Goal: Task Accomplishment & Management: Manage account settings

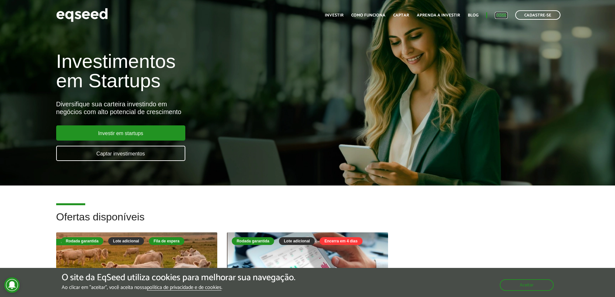
click at [502, 16] on link "Login" at bounding box center [501, 15] width 13 height 4
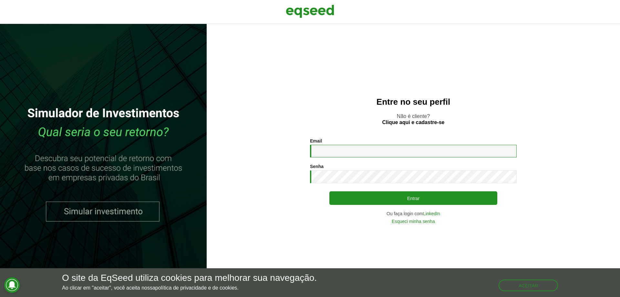
click at [356, 153] on input "Email *" at bounding box center [413, 151] width 207 height 13
type input "**********"
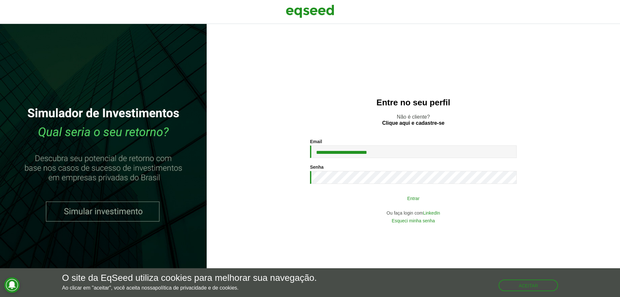
click at [403, 198] on button "Entrar" at bounding box center [413, 198] width 168 height 12
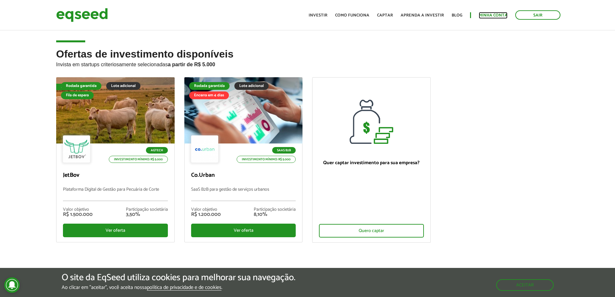
click at [500, 16] on link "Minha conta" at bounding box center [493, 15] width 29 height 4
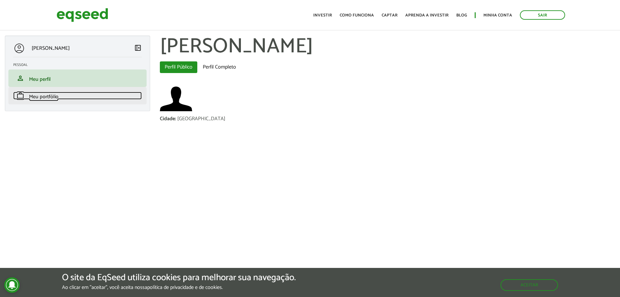
click at [73, 92] on link "work Meu portfólio" at bounding box center [77, 96] width 129 height 8
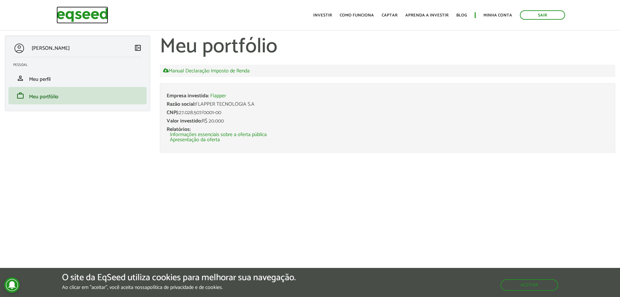
click at [81, 19] on img at bounding box center [83, 14] width 52 height 17
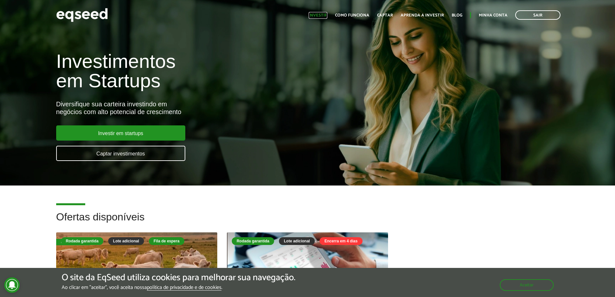
click at [323, 15] on link "Investir" at bounding box center [318, 15] width 19 height 4
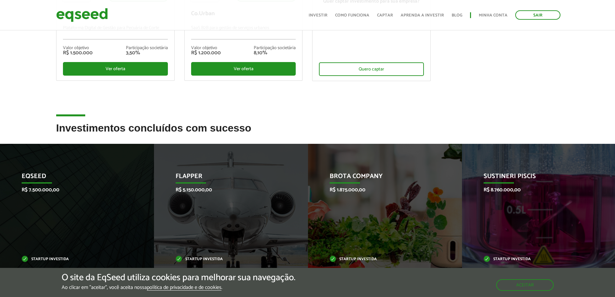
scroll to position [258, 0]
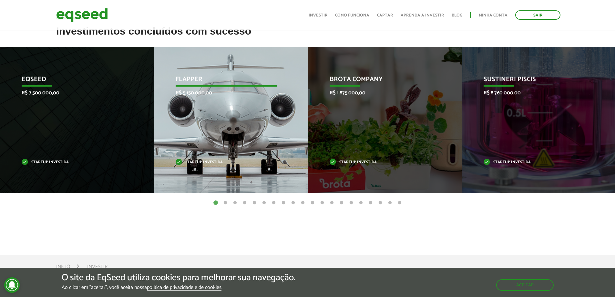
click at [244, 127] on div "Flapper R$ 5.150.000,00 Startup investida" at bounding box center [226, 120] width 144 height 146
click at [254, 125] on div "Flapper R$ 5.150.000,00 Startup investida" at bounding box center [226, 120] width 144 height 146
